Goal: Task Accomplishment & Management: Complete application form

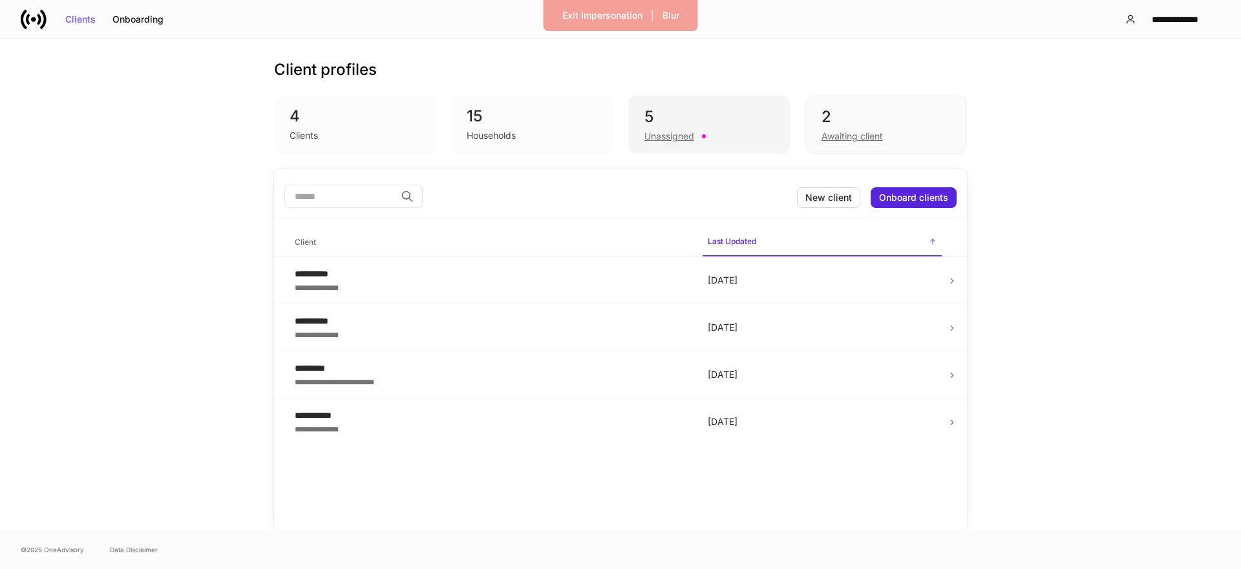
click at [664, 142] on div "Unassigned" at bounding box center [669, 136] width 50 height 13
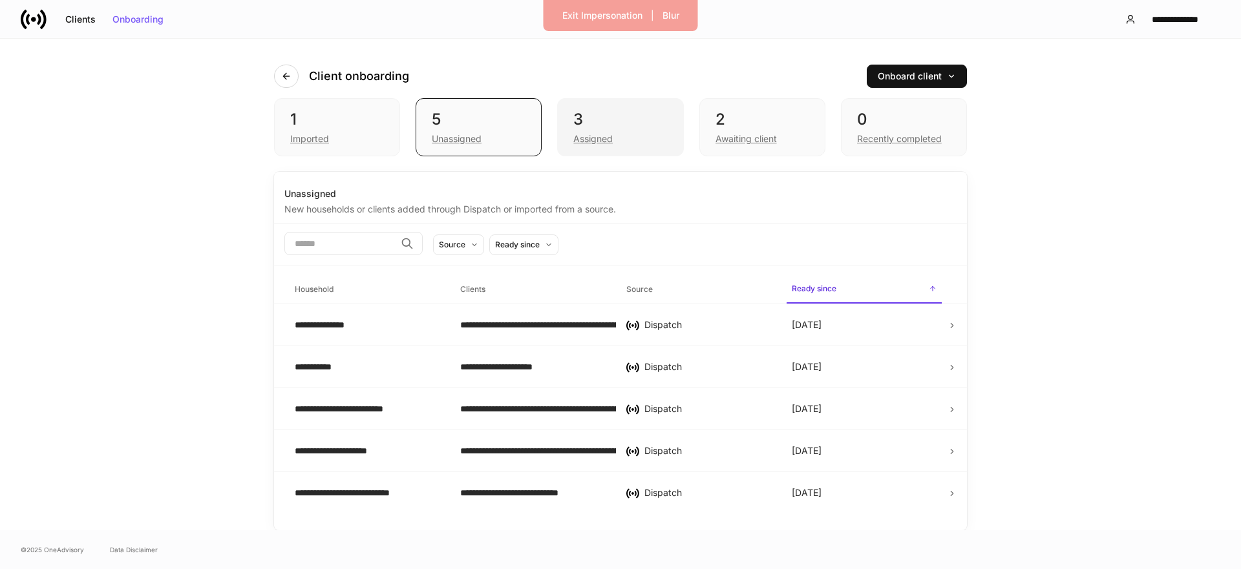
click at [652, 140] on div "Assigned" at bounding box center [620, 138] width 94 height 16
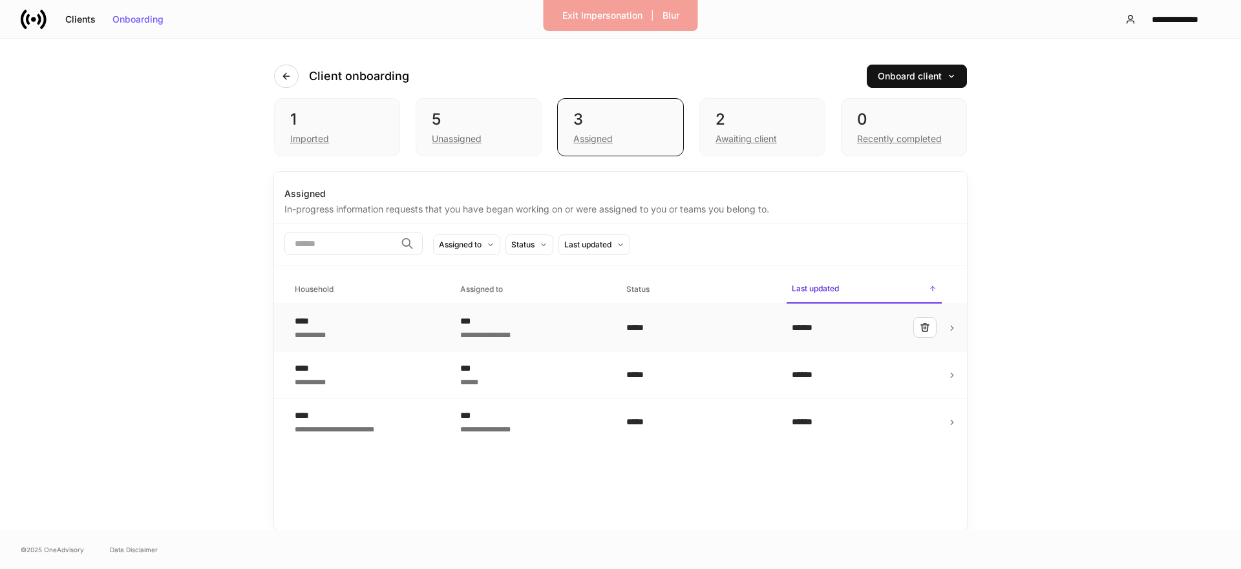
click at [544, 311] on td "**********" at bounding box center [532, 327] width 165 height 47
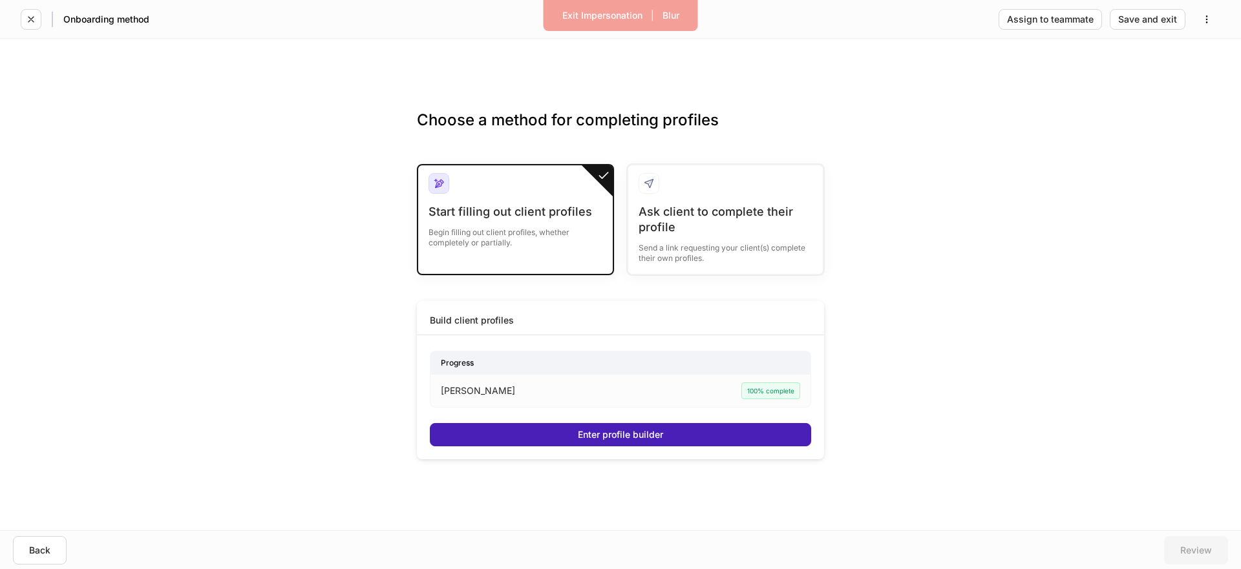
click at [529, 429] on button "Enter profile builder" at bounding box center [620, 434] width 381 height 23
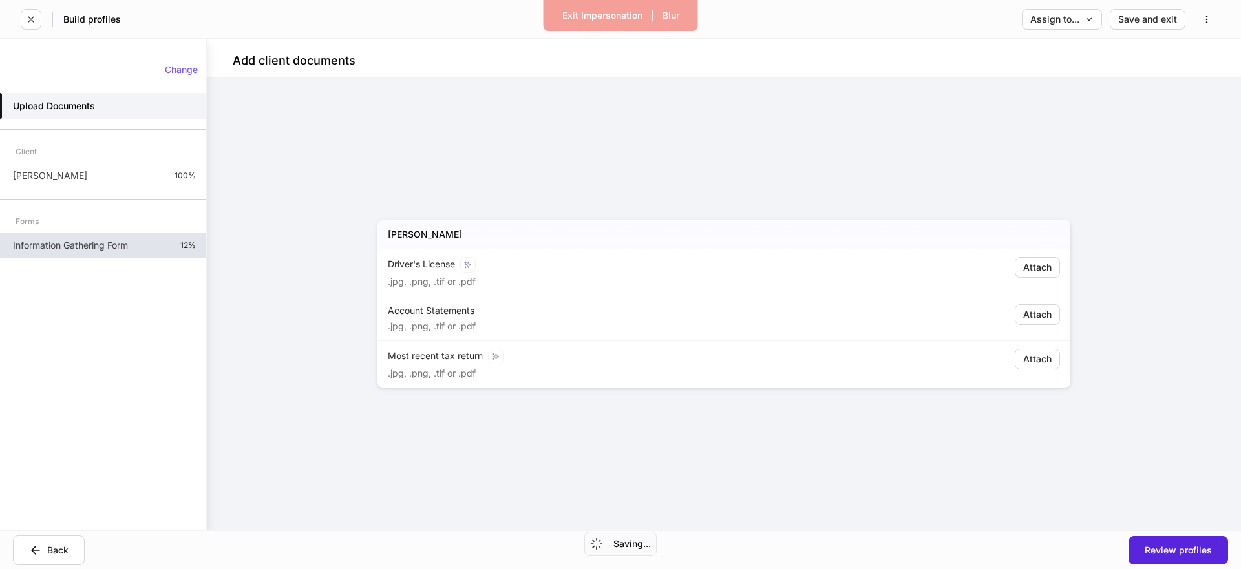
click at [121, 244] on p "Information Gathering Form" at bounding box center [70, 245] width 115 height 13
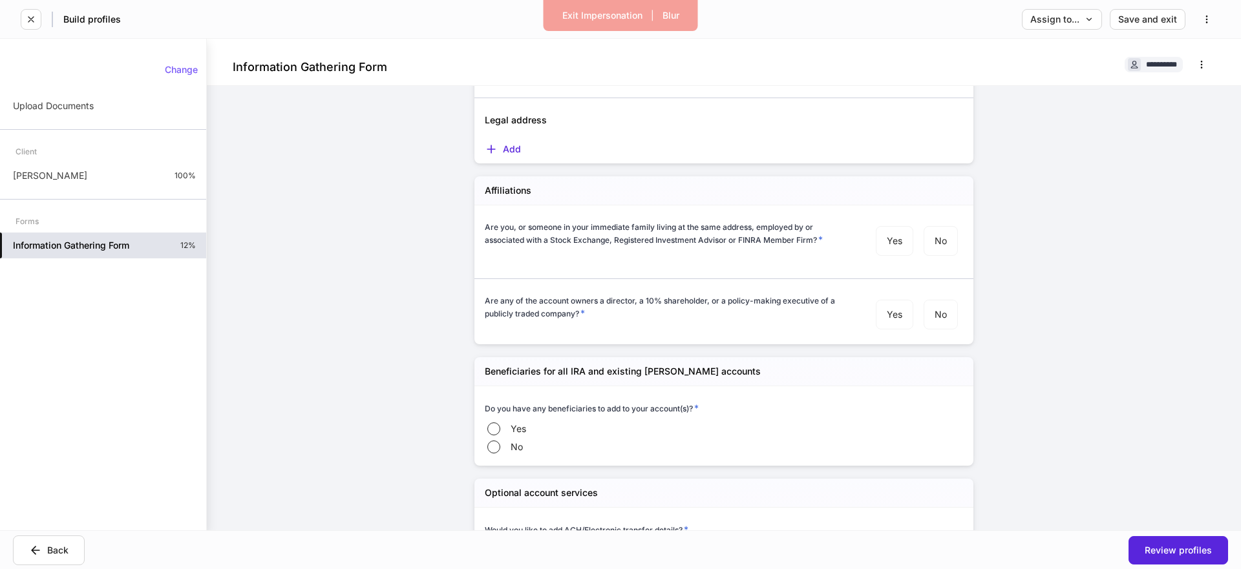
scroll to position [206, 0]
click at [121, 181] on div "[PERSON_NAME] 100%" at bounding box center [103, 176] width 206 height 26
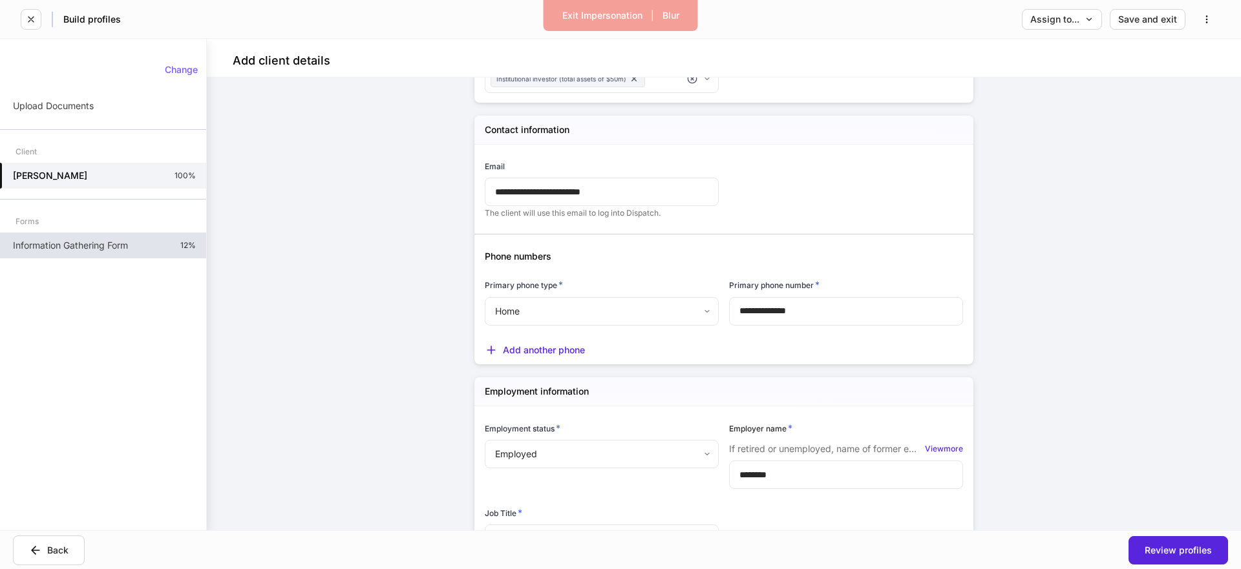
scroll to position [645, 0]
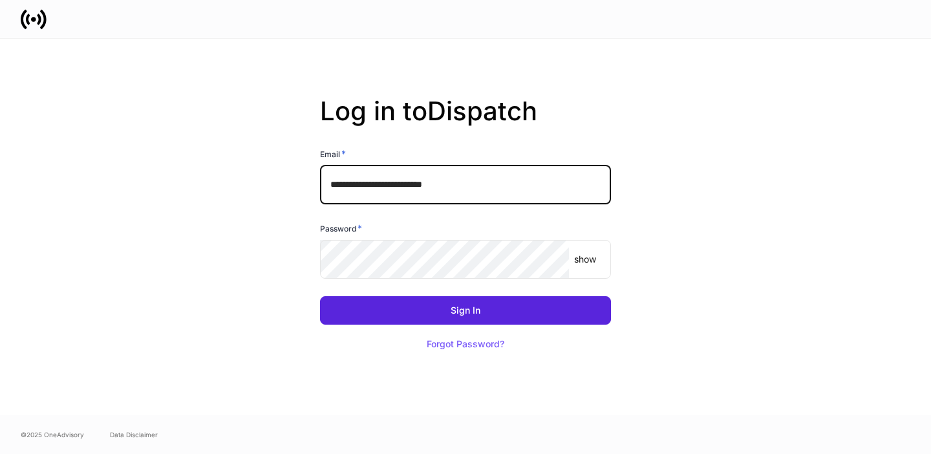
click at [433, 183] on input "**********" at bounding box center [465, 184] width 291 height 39
click at [498, 188] on input "**********" at bounding box center [465, 184] width 291 height 39
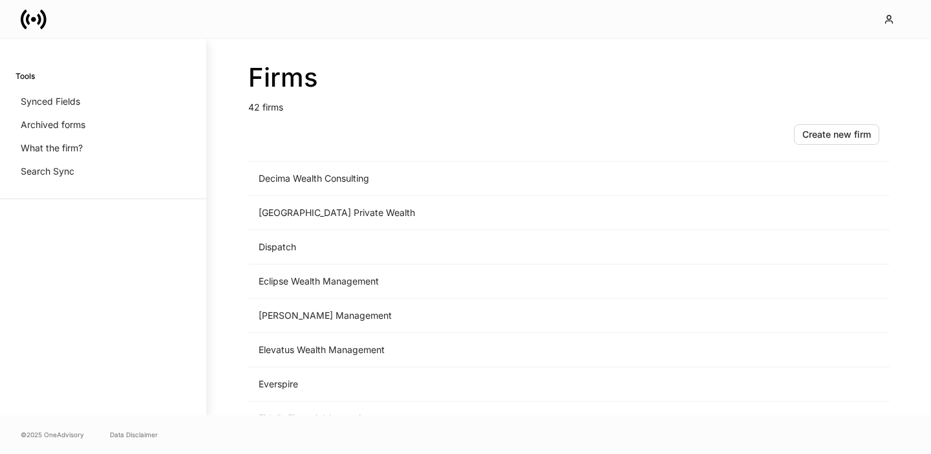
scroll to position [553, 0]
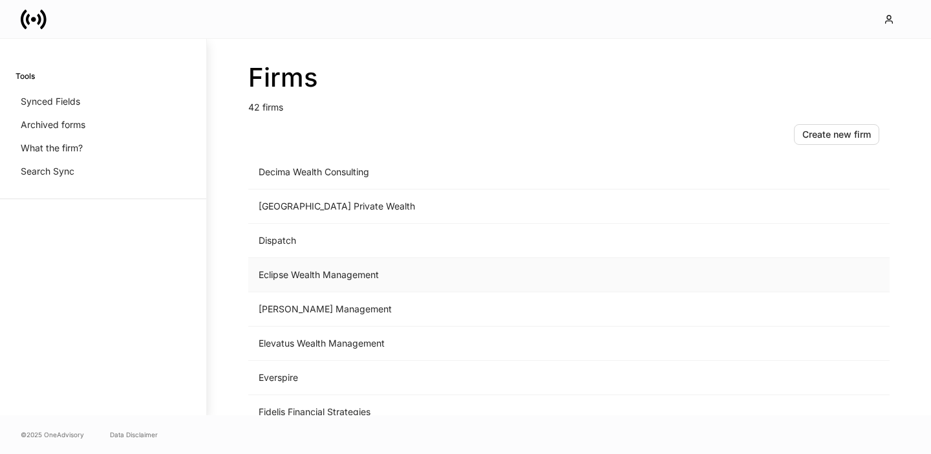
click at [337, 275] on td "Eclipse Wealth Management" at bounding box center [461, 275] width 427 height 34
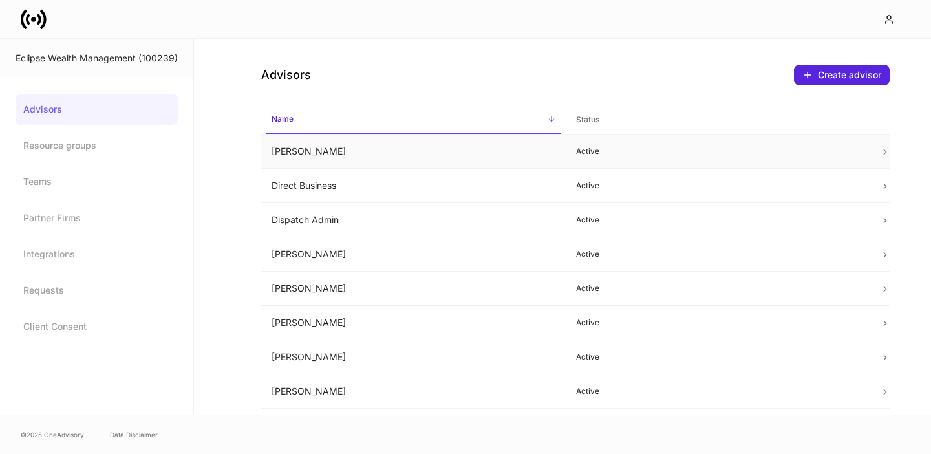
click at [379, 160] on td "Alex Freedman" at bounding box center [413, 151] width 304 height 34
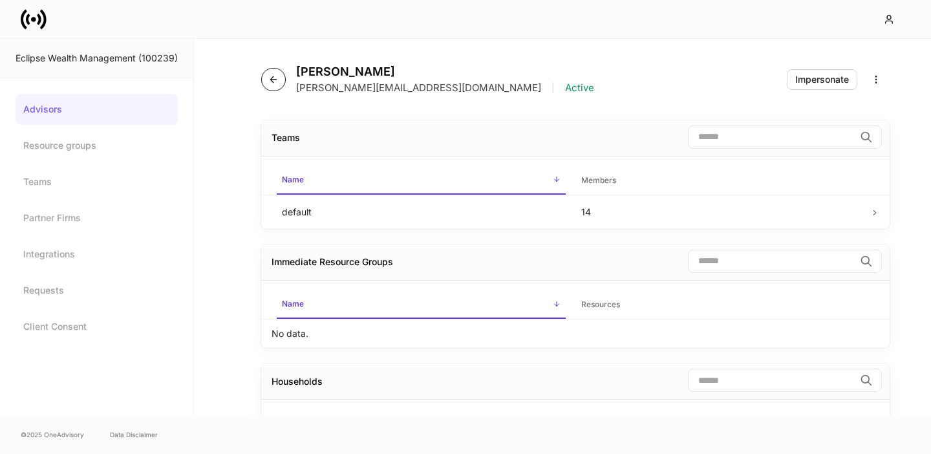
click at [280, 82] on button "button" at bounding box center [273, 79] width 25 height 23
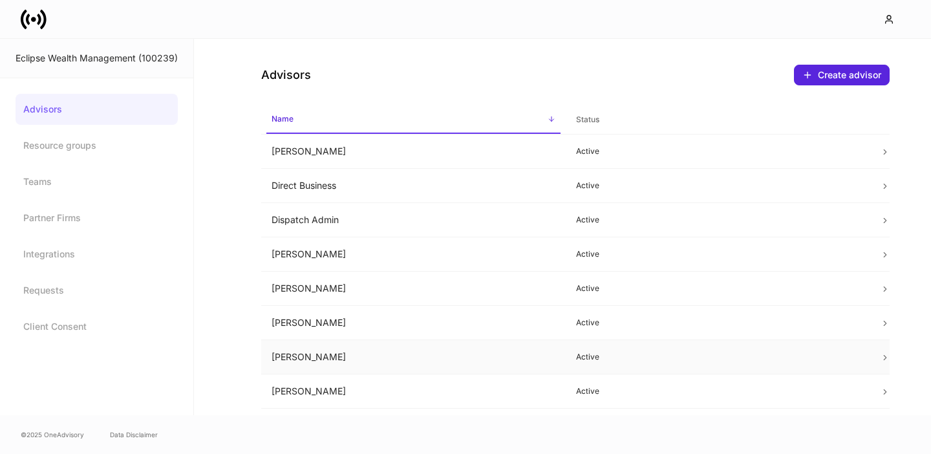
click at [350, 345] on td "Jill Reddell" at bounding box center [413, 357] width 304 height 34
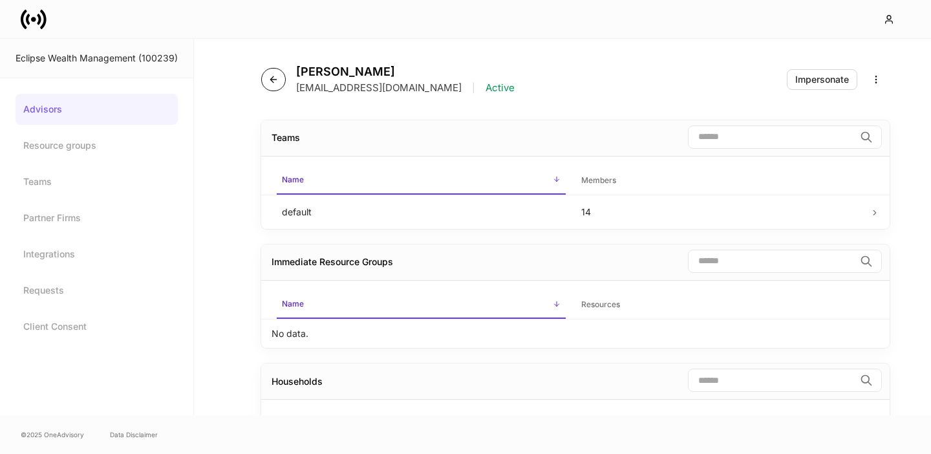
click at [270, 86] on button "button" at bounding box center [273, 79] width 25 height 23
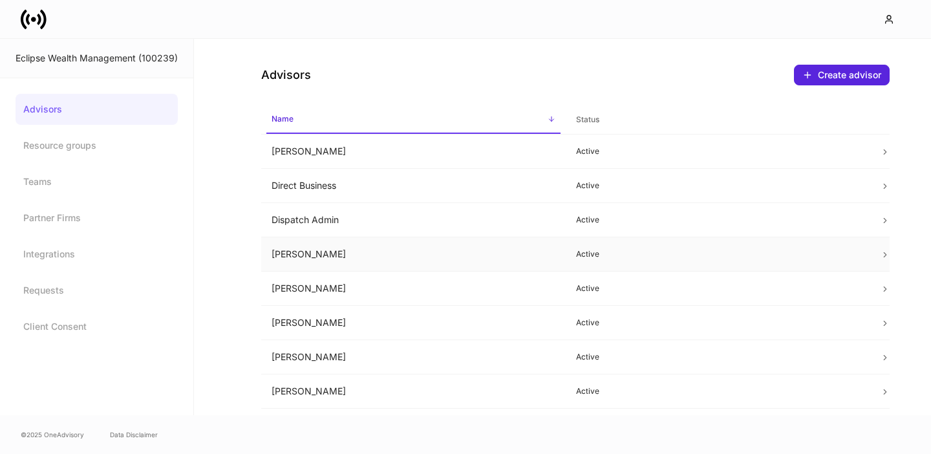
click at [324, 258] on td "Gwen Saunders" at bounding box center [413, 254] width 304 height 34
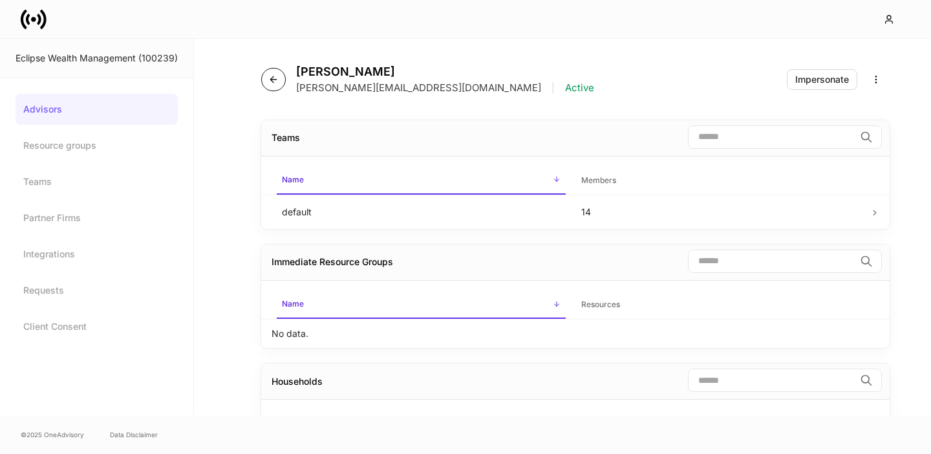
click at [274, 74] on icon "button" at bounding box center [273, 79] width 10 height 10
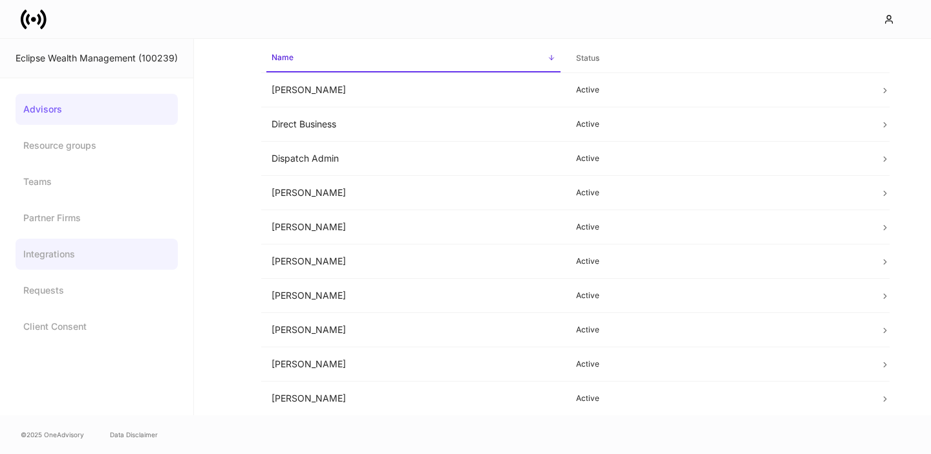
scroll to position [70, 0]
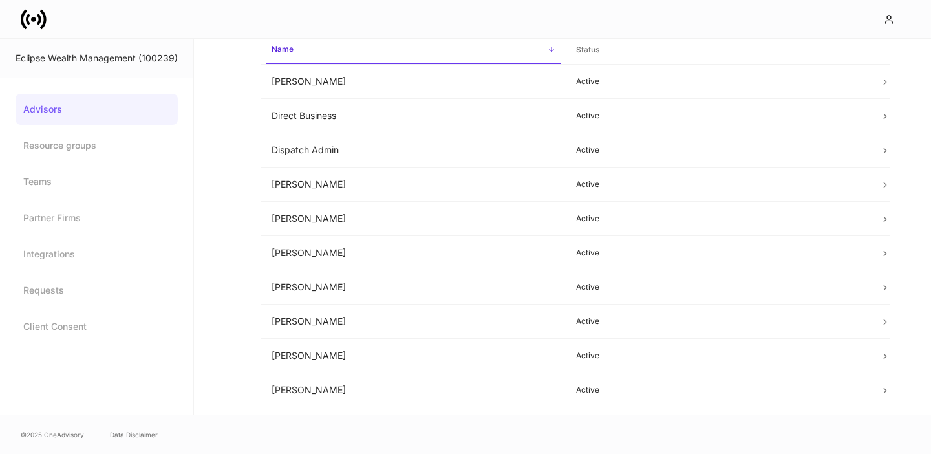
click at [40, 16] on icon at bounding box center [39, 19] width 4 height 11
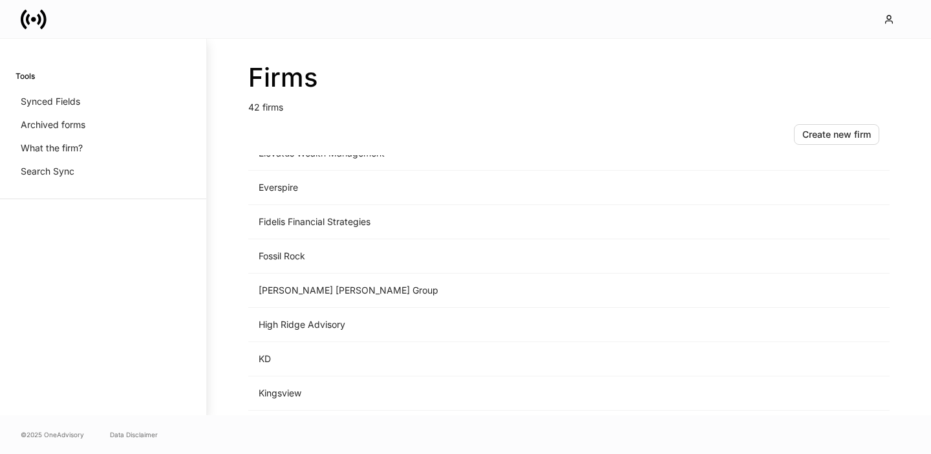
scroll to position [743, 0]
click at [359, 266] on td "Fossil Rock" at bounding box center [461, 255] width 427 height 34
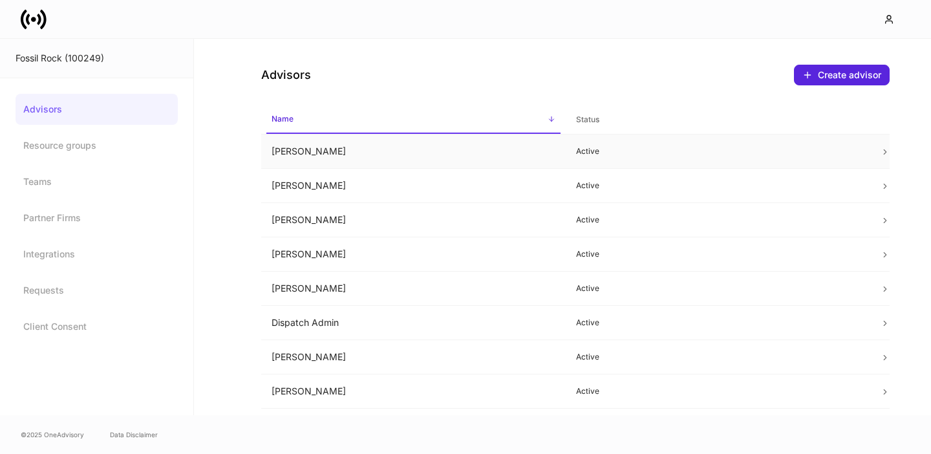
click at [423, 156] on td "April Bierle" at bounding box center [413, 151] width 304 height 34
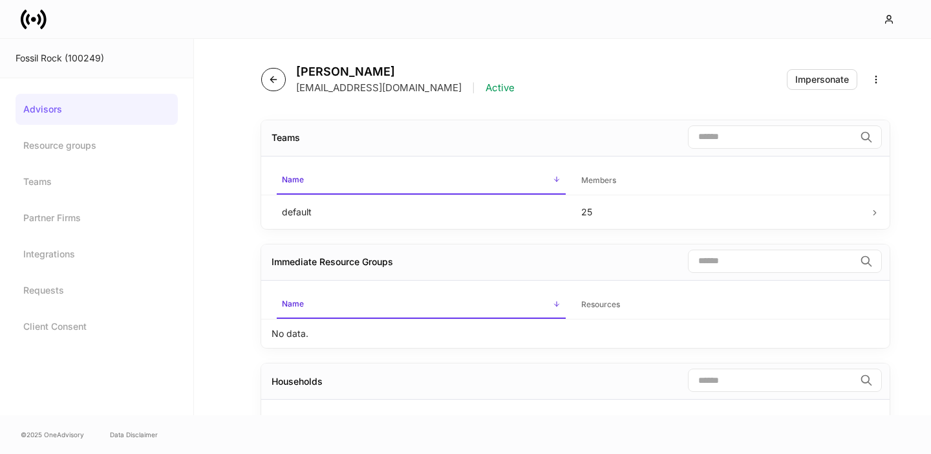
click at [280, 79] on button "button" at bounding box center [273, 79] width 25 height 23
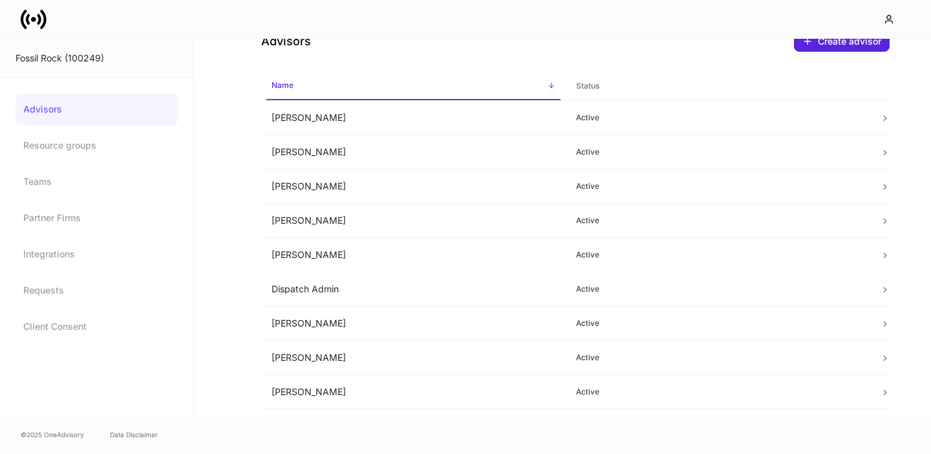
scroll to position [63, 0]
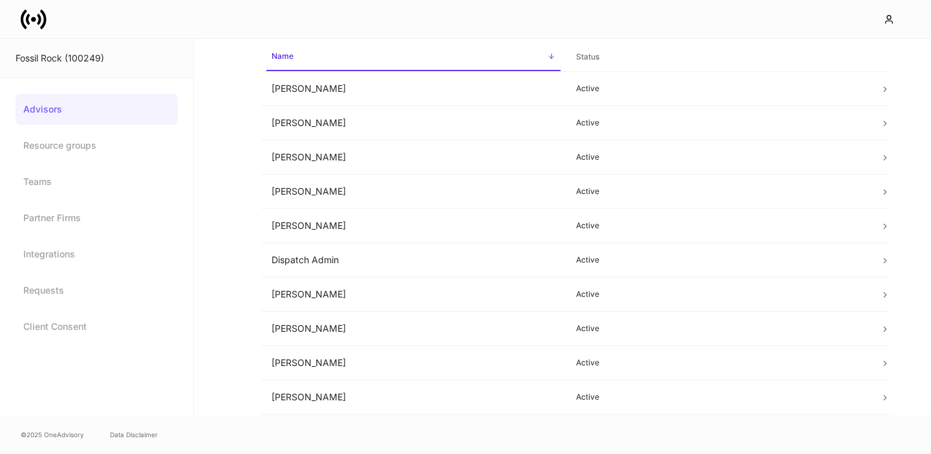
click at [37, 23] on icon at bounding box center [39, 19] width 4 height 11
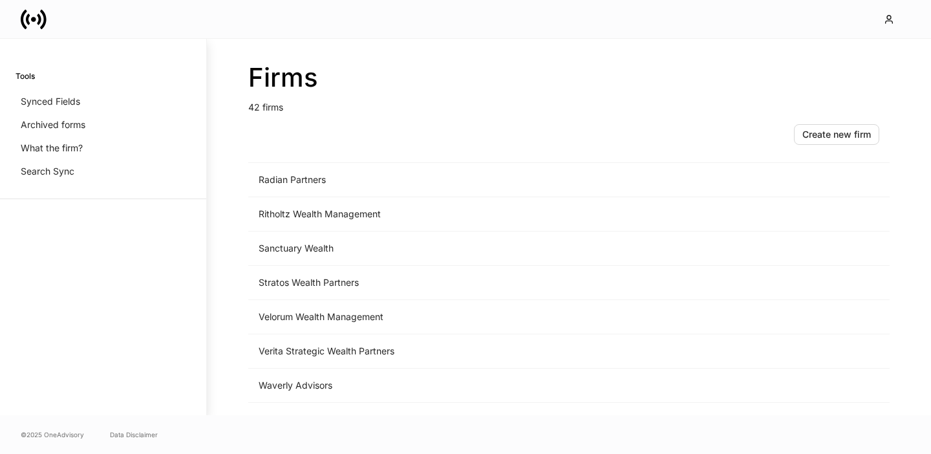
scroll to position [1217, 0]
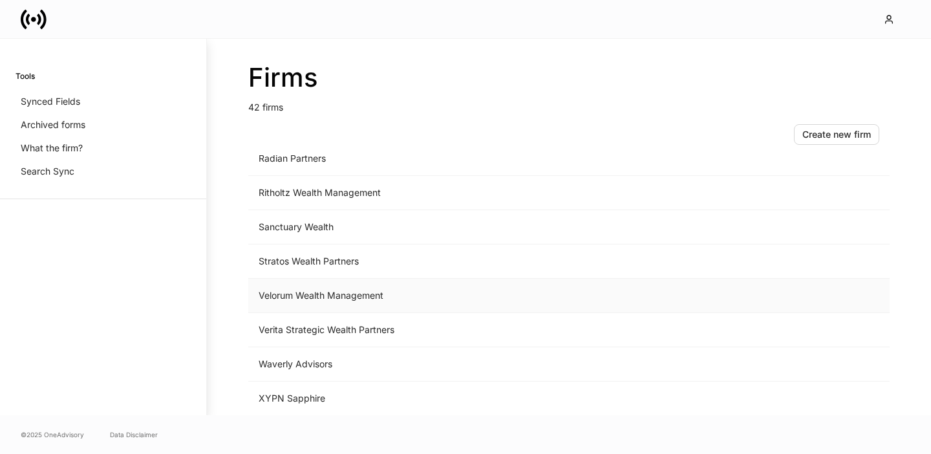
click at [317, 299] on td "Velorum Wealth Management" at bounding box center [461, 296] width 427 height 34
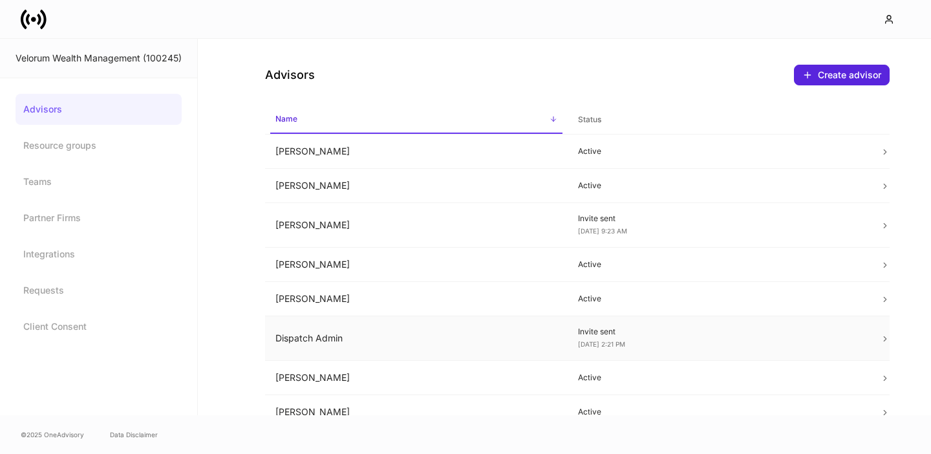
click at [346, 342] on td "Dispatch Admin" at bounding box center [416, 338] width 302 height 45
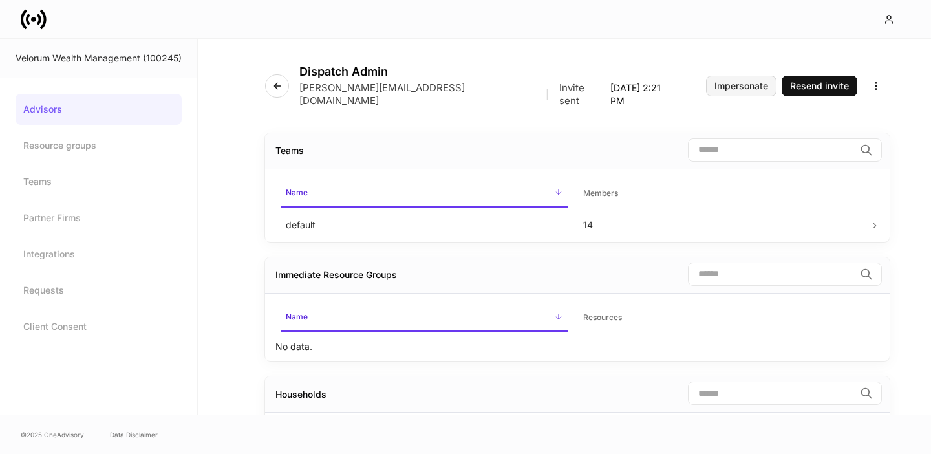
click at [743, 81] on div "Impersonate" at bounding box center [741, 85] width 54 height 9
click at [87, 98] on link "Advisors" at bounding box center [99, 109] width 166 height 31
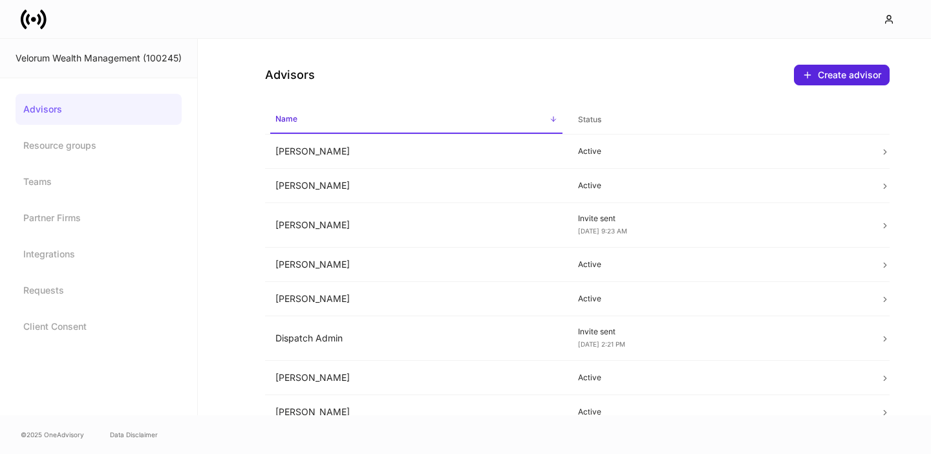
click at [34, 21] on icon at bounding box center [34, 19] width 26 height 26
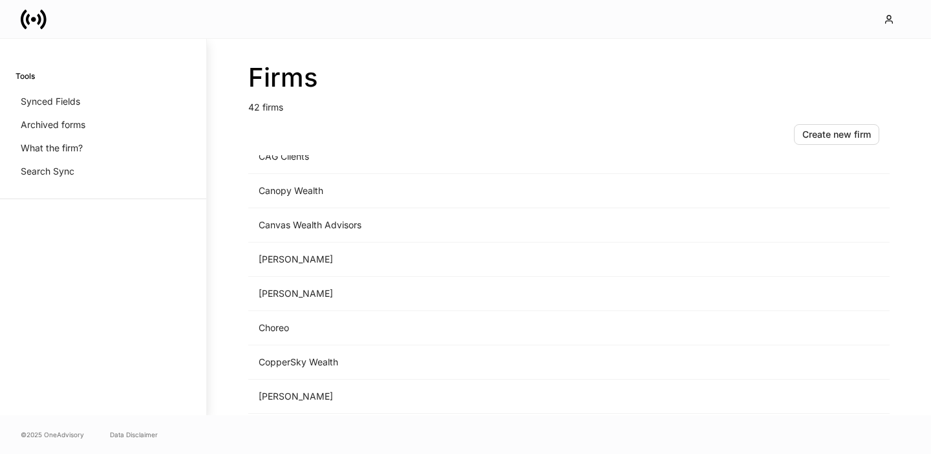
scroll to position [304, 0]
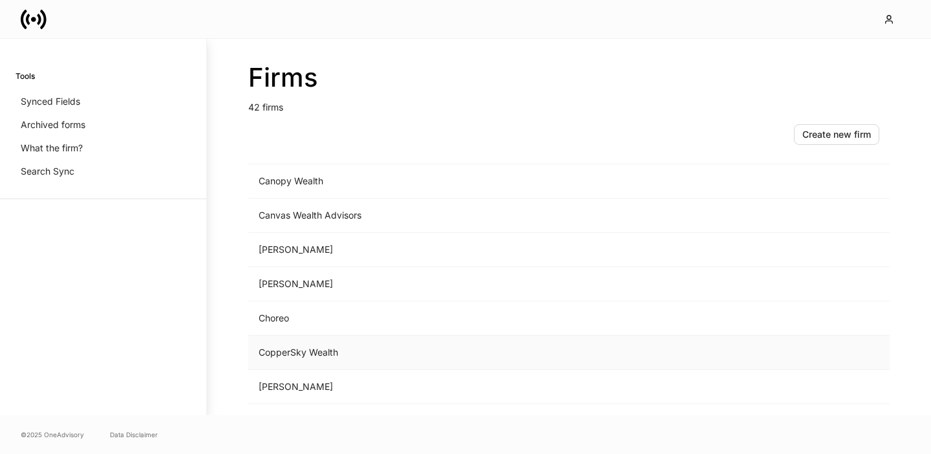
click at [323, 350] on td "CopperSky Wealth" at bounding box center [461, 352] width 427 height 34
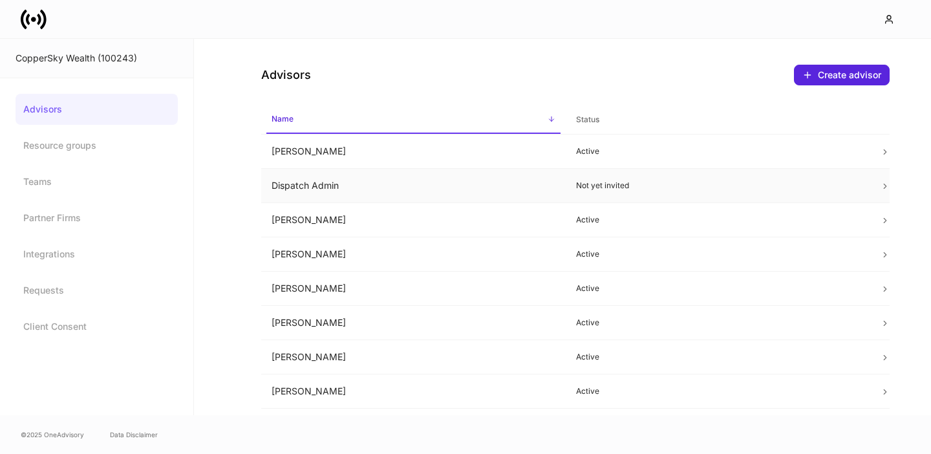
click at [335, 188] on td "Dispatch Admin" at bounding box center [413, 186] width 304 height 34
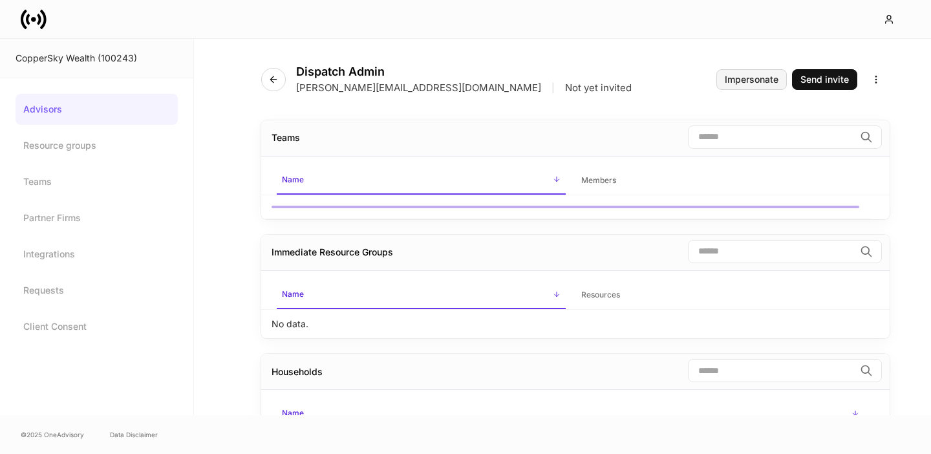
click at [752, 76] on div "Impersonate" at bounding box center [751, 79] width 54 height 9
